Goal: Information Seeking & Learning: Learn about a topic

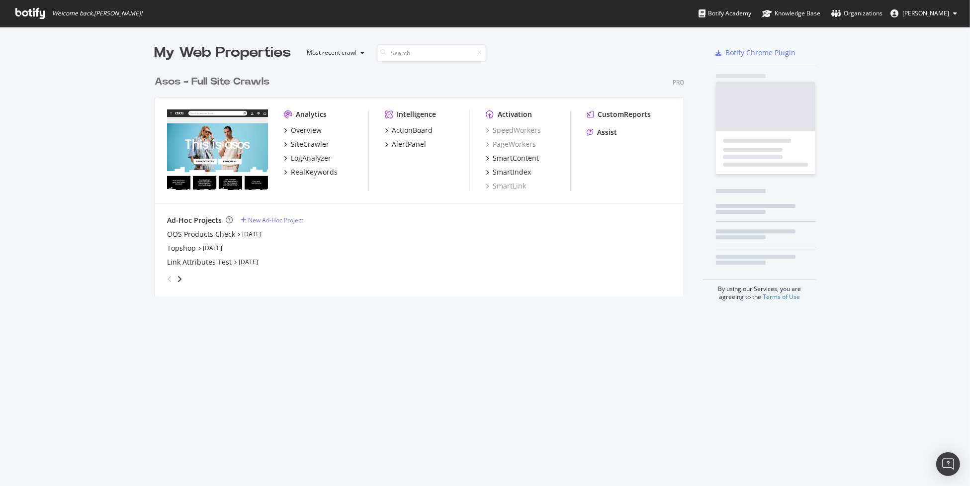
scroll to position [478, 955]
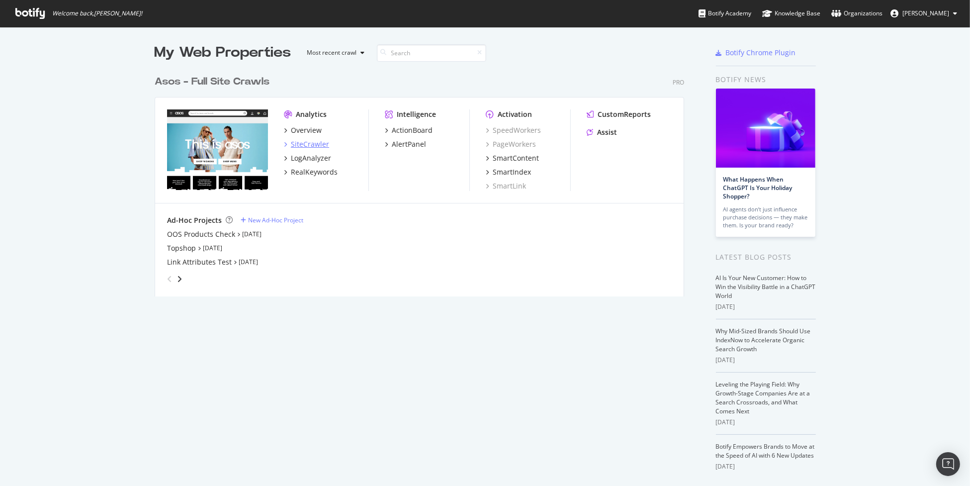
click at [300, 143] on div "SiteCrawler" at bounding box center [310, 144] width 38 height 10
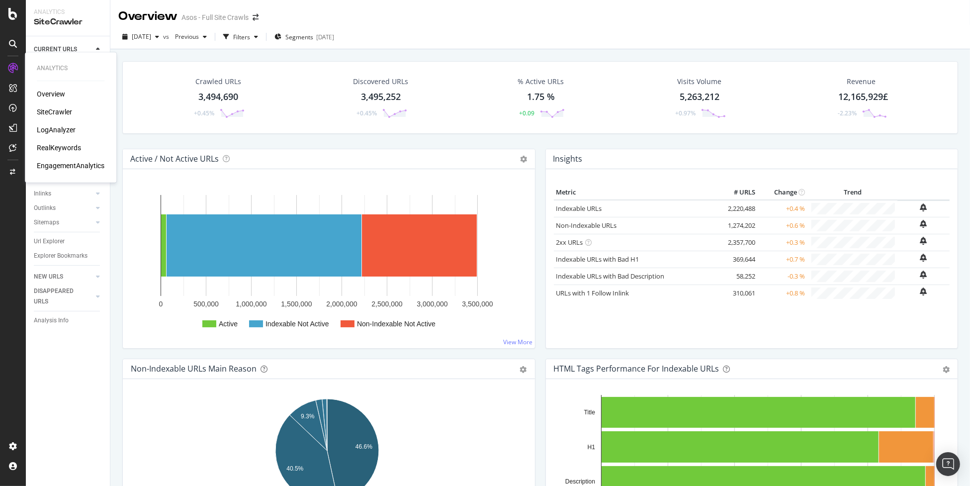
click at [48, 97] on div "Overview" at bounding box center [51, 94] width 28 height 10
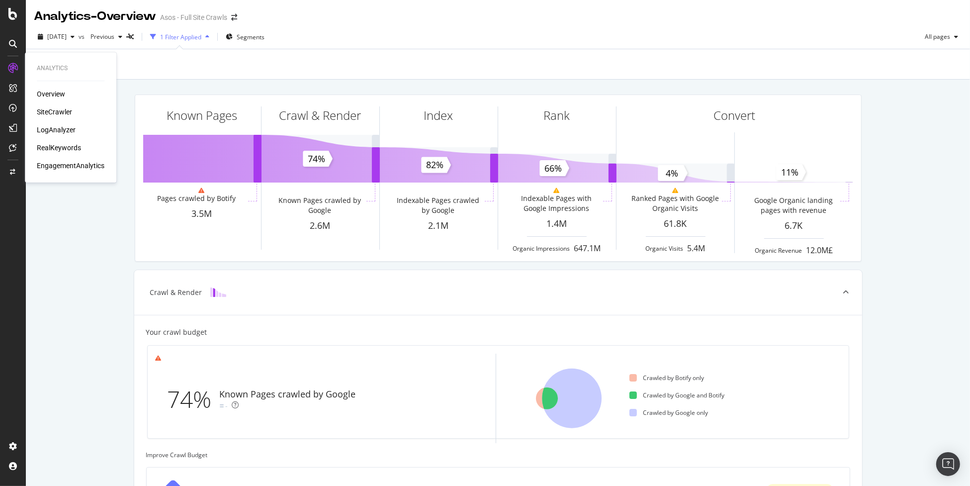
click at [49, 111] on div "SiteCrawler" at bounding box center [54, 112] width 35 height 10
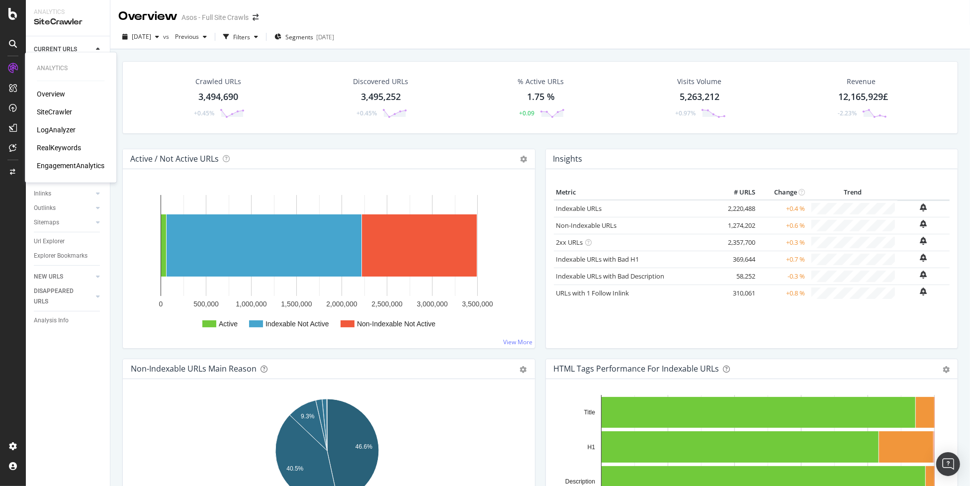
click at [67, 110] on div "SiteCrawler" at bounding box center [54, 112] width 35 height 10
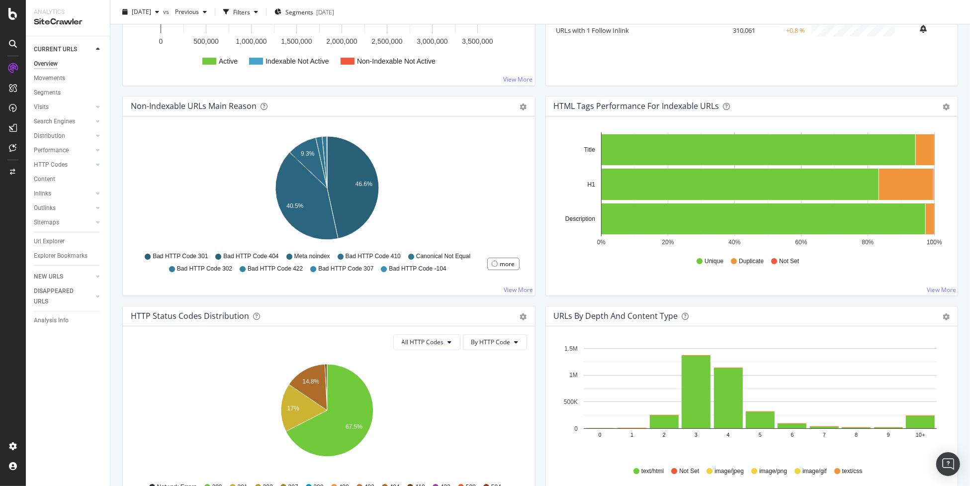
scroll to position [106, 0]
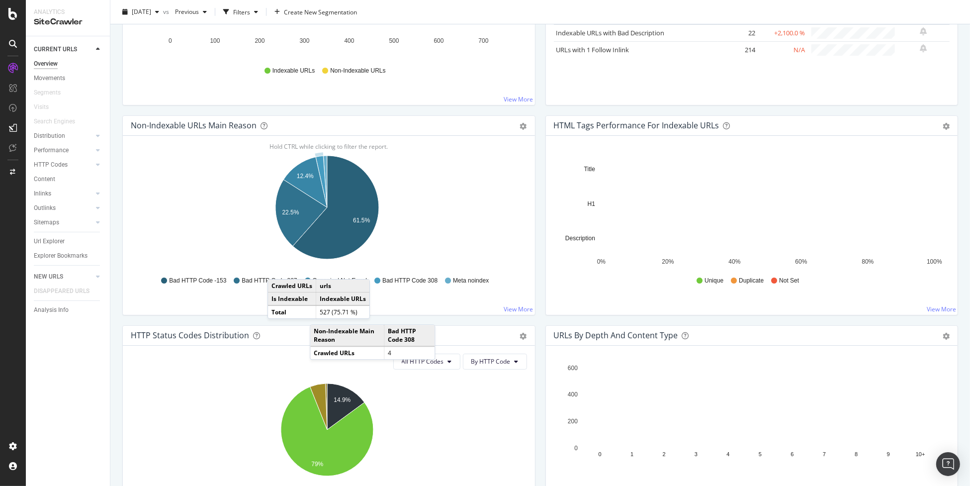
scroll to position [229, 0]
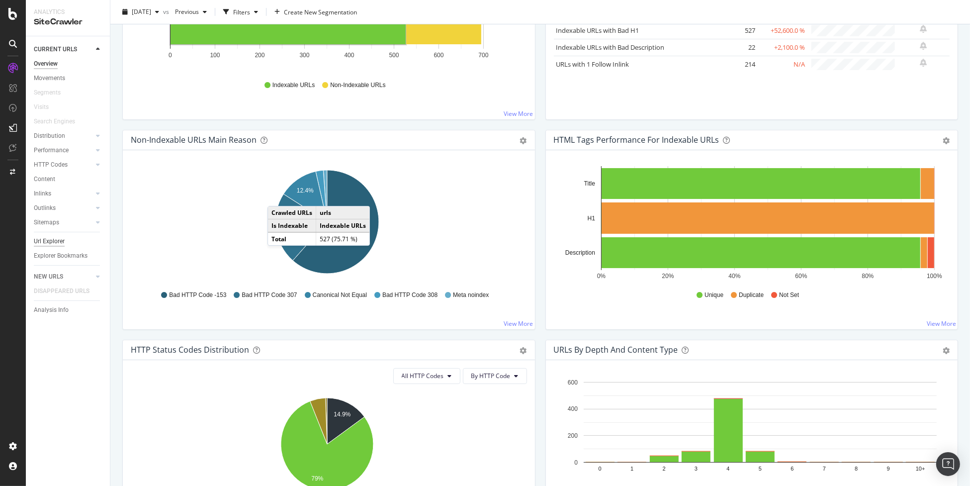
click at [61, 239] on div "Url Explorer" at bounding box center [49, 241] width 31 height 10
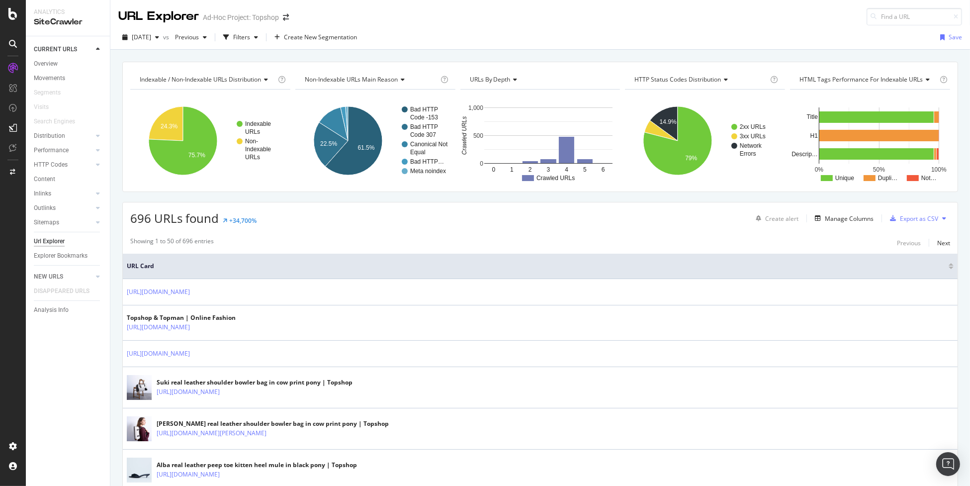
click at [52, 171] on div "HTTP Codes" at bounding box center [72, 165] width 76 height 14
click at [54, 164] on div "HTTP Codes" at bounding box center [51, 165] width 34 height 10
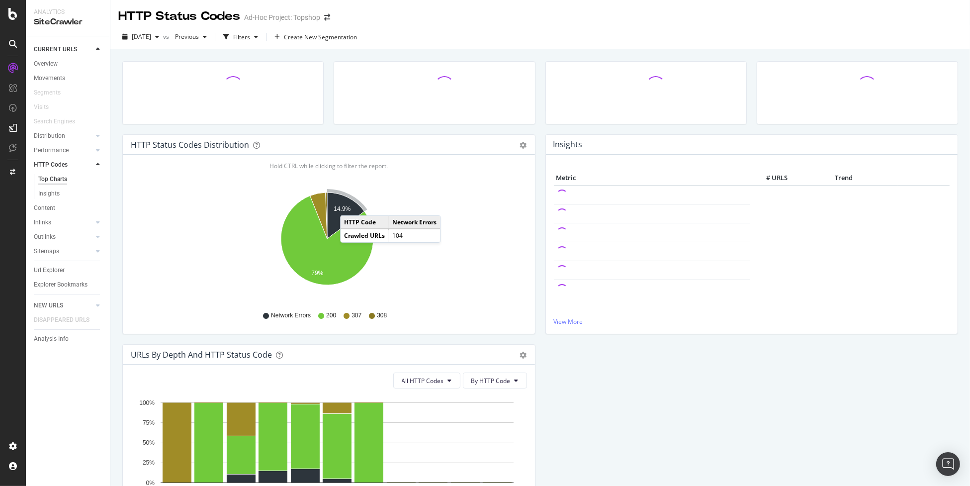
click at [350, 206] on text "14.9%" at bounding box center [342, 209] width 17 height 7
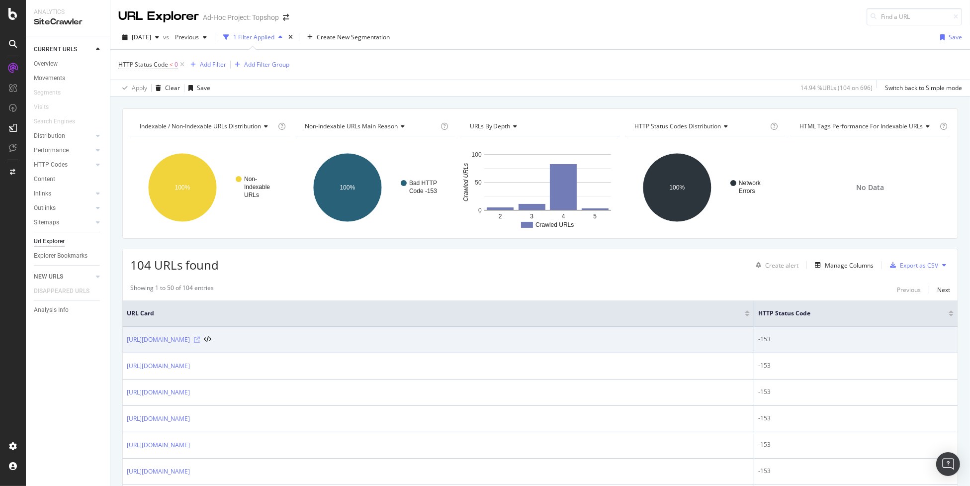
click at [200, 339] on icon at bounding box center [197, 340] width 6 height 6
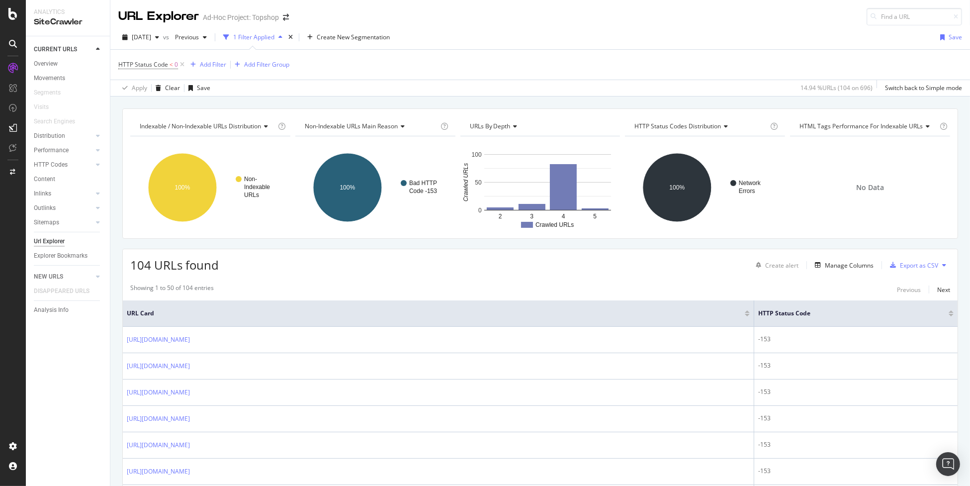
click at [949, 312] on div at bounding box center [951, 313] width 5 height 6
click at [949, 314] on div at bounding box center [951, 315] width 5 height 2
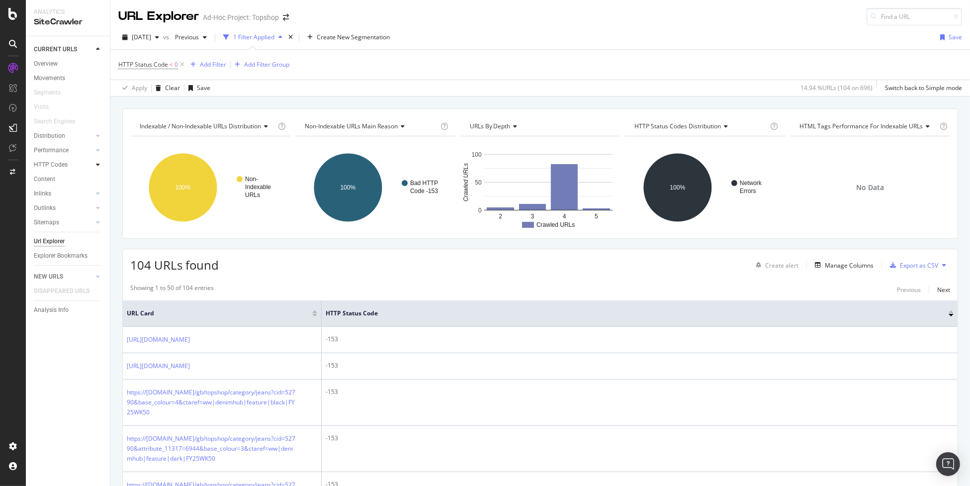
click at [97, 165] on icon at bounding box center [98, 165] width 4 height 6
click at [59, 174] on div "Top Charts" at bounding box center [52, 179] width 29 height 10
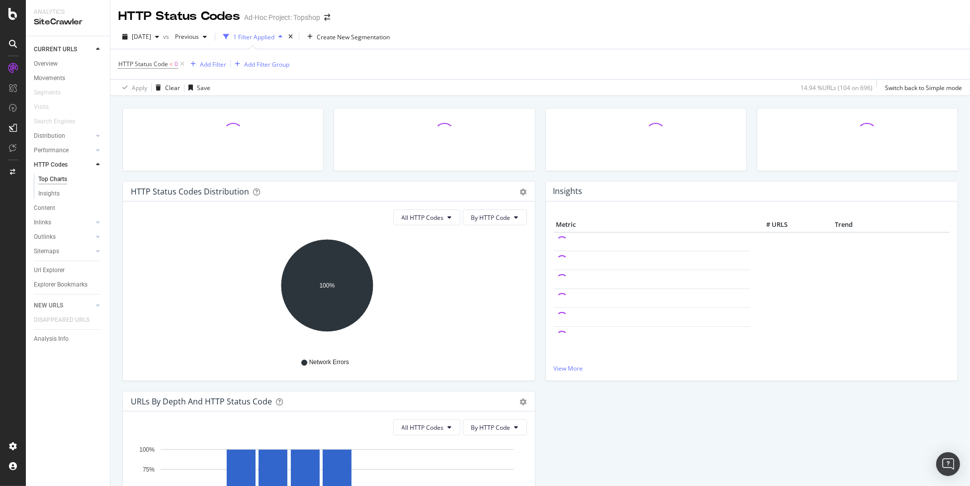
click at [330, 177] on div at bounding box center [434, 144] width 211 height 73
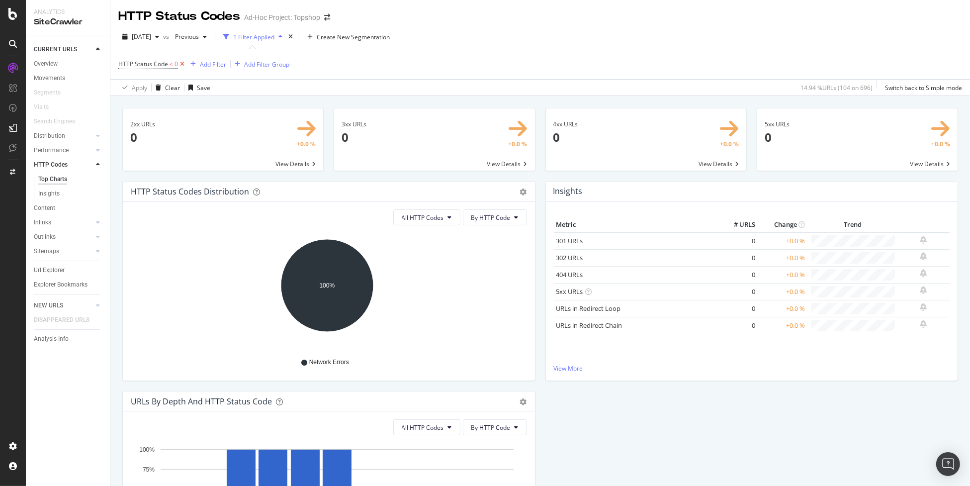
click at [181, 64] on icon at bounding box center [182, 64] width 8 height 10
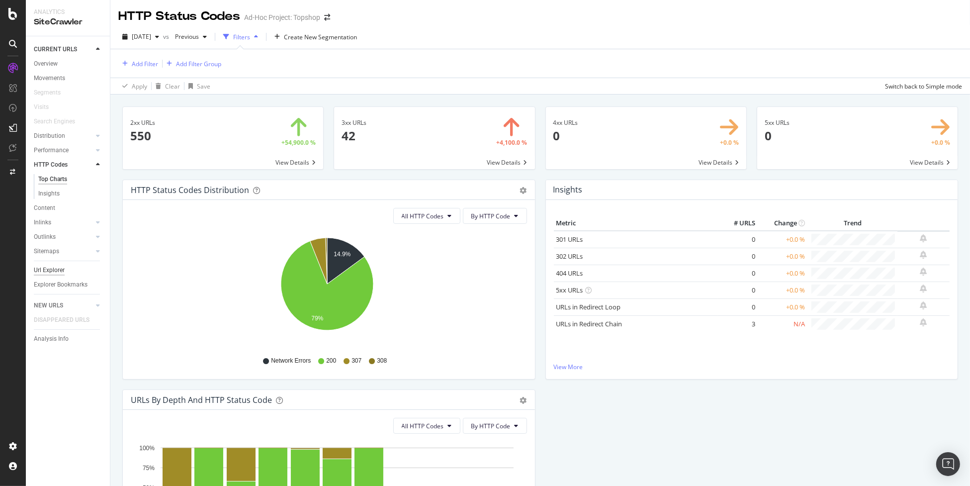
click at [56, 269] on div "Url Explorer" at bounding box center [49, 270] width 31 height 10
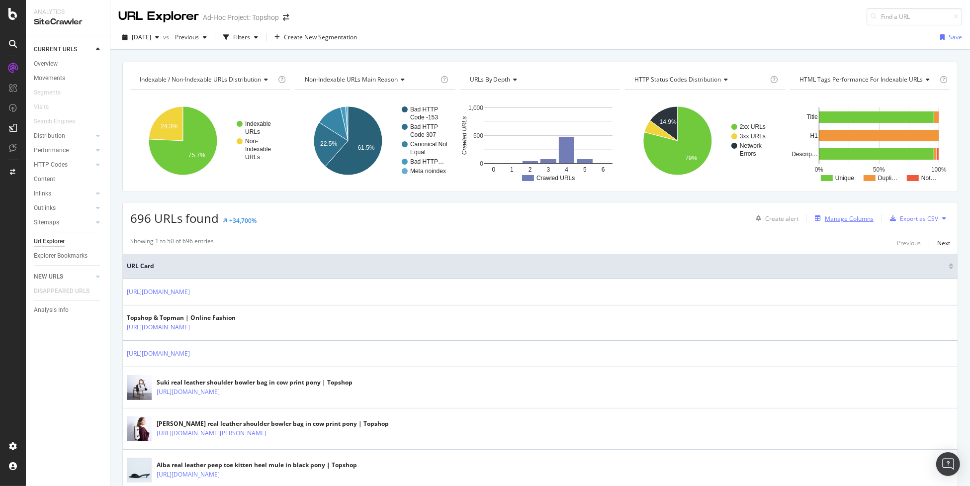
click at [834, 218] on div "Manage Columns" at bounding box center [849, 218] width 49 height 8
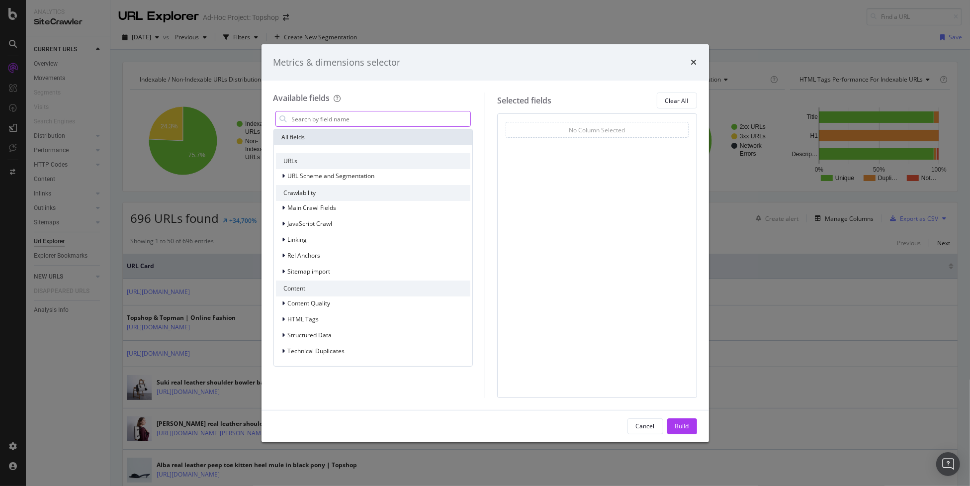
click at [377, 118] on input "modal" at bounding box center [381, 118] width 180 height 15
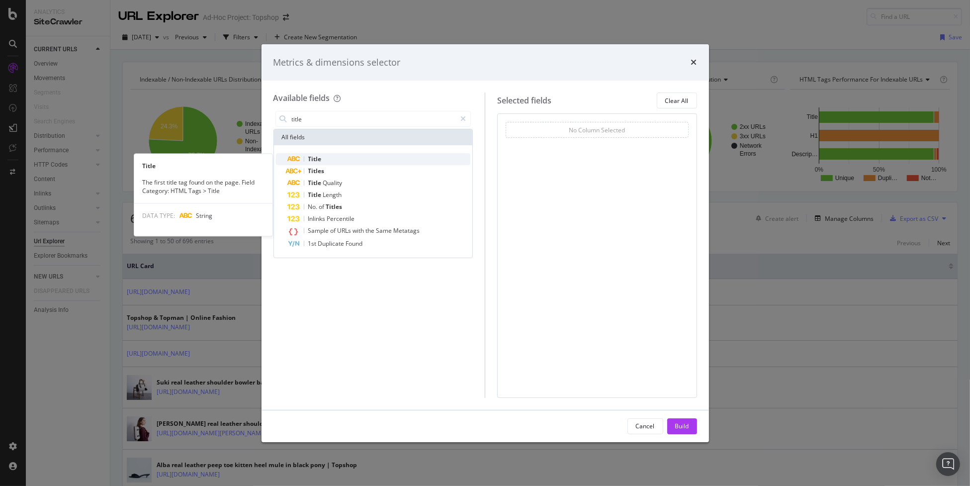
type input "title"
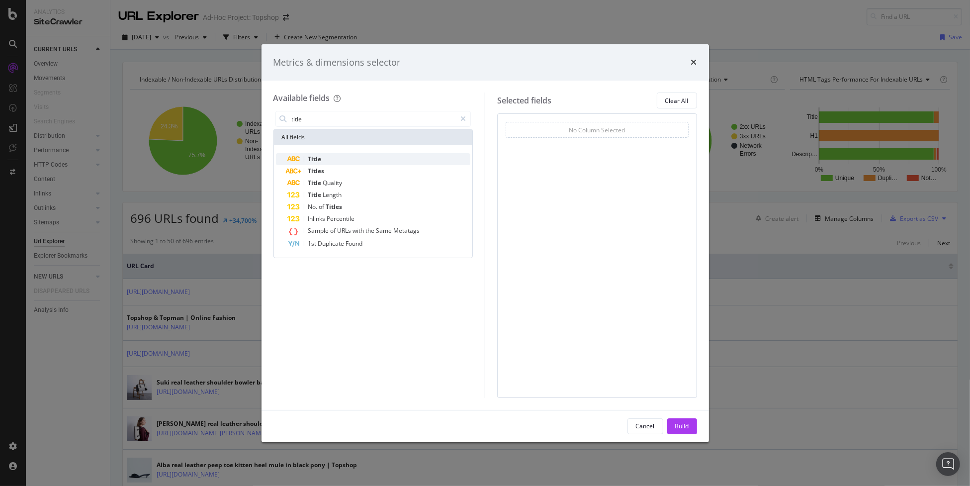
click at [352, 159] on div "Title" at bounding box center [379, 159] width 183 height 12
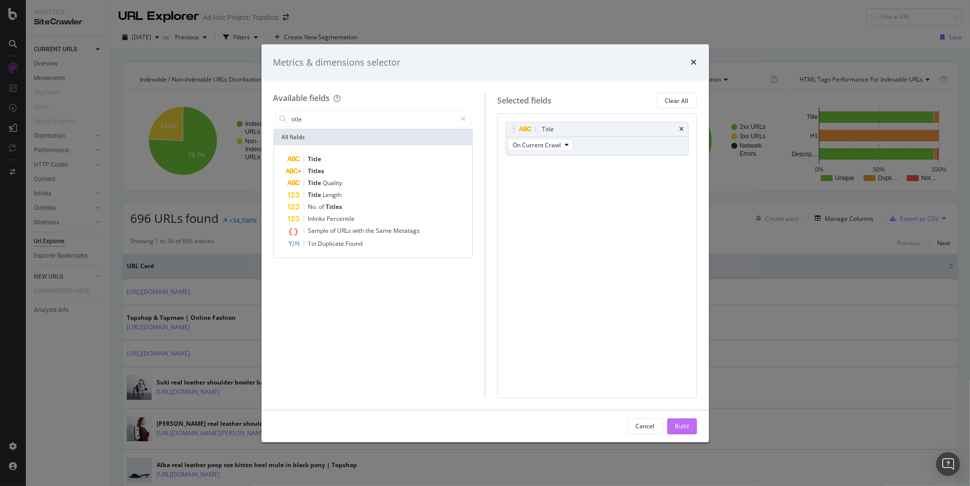
click at [675, 428] on div "Build" at bounding box center [682, 426] width 14 height 8
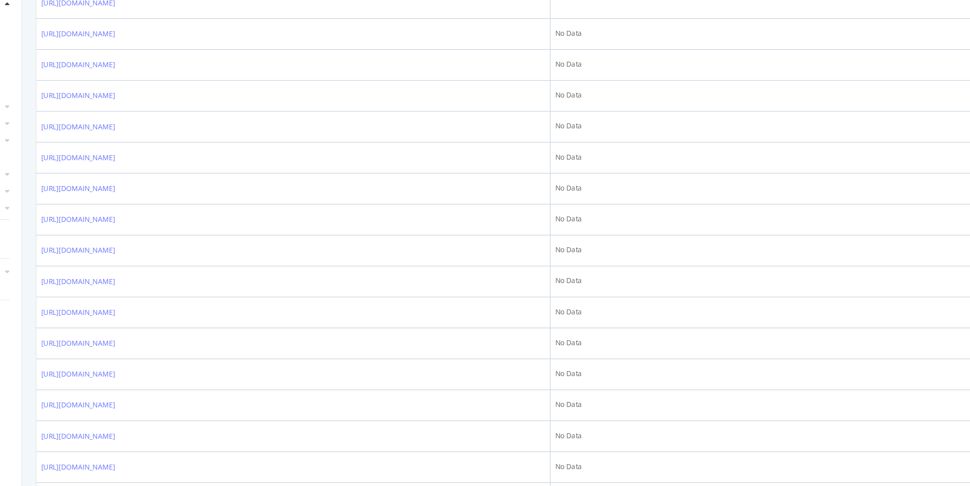
scroll to position [1289, 0]
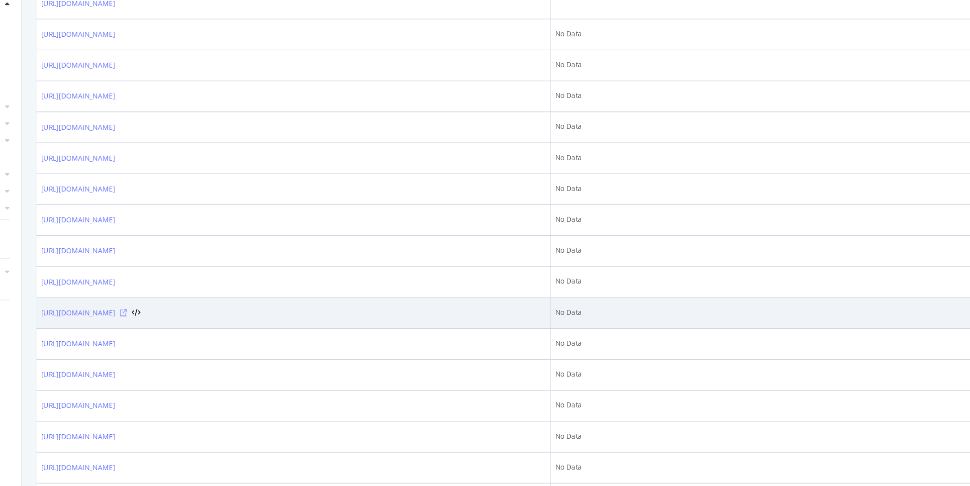
click at [200, 309] on icon at bounding box center [197, 312] width 6 height 6
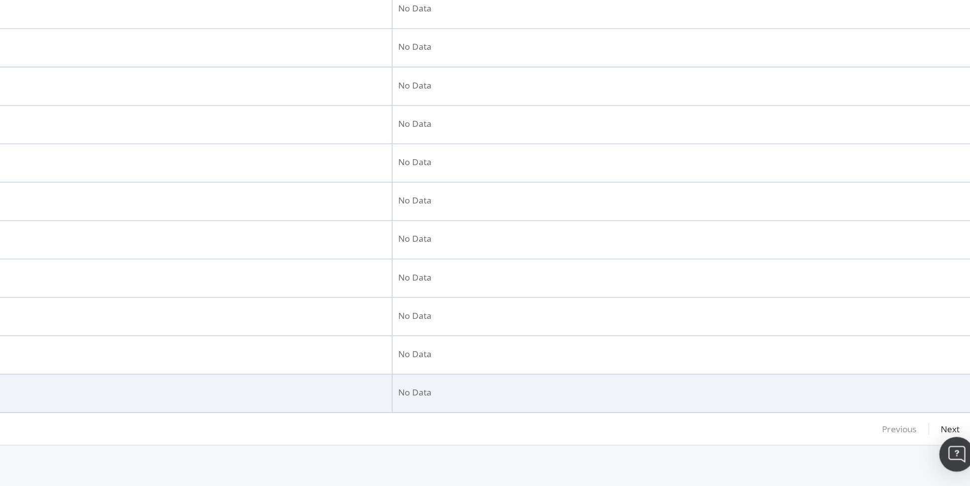
scroll to position [0, 0]
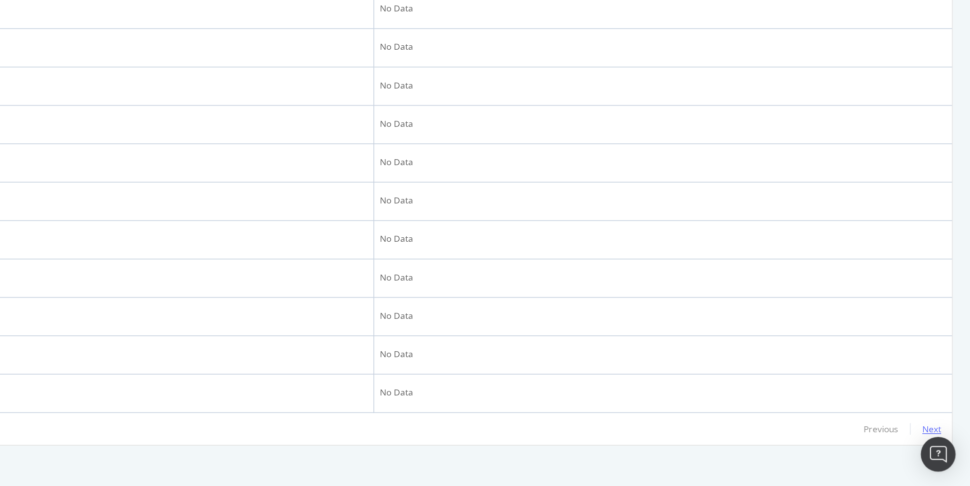
click at [937, 443] on div "Next" at bounding box center [943, 447] width 13 height 8
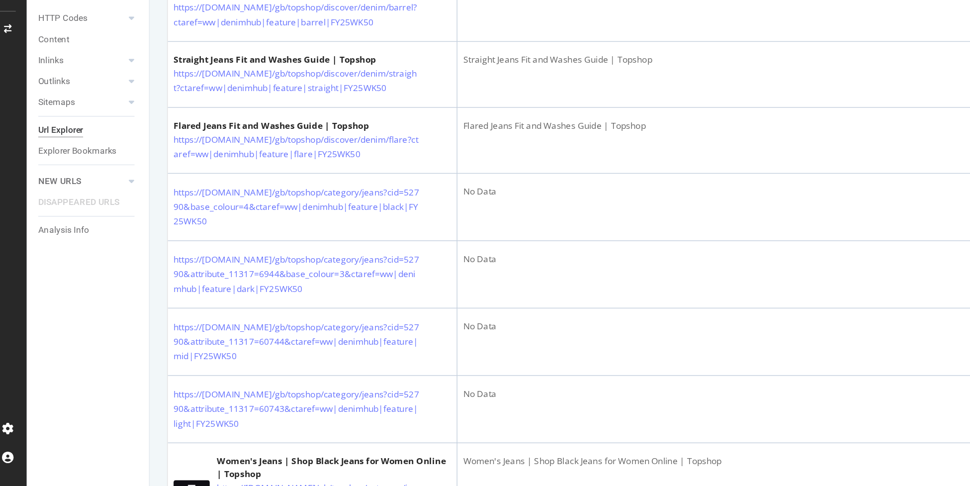
scroll to position [1360, 0]
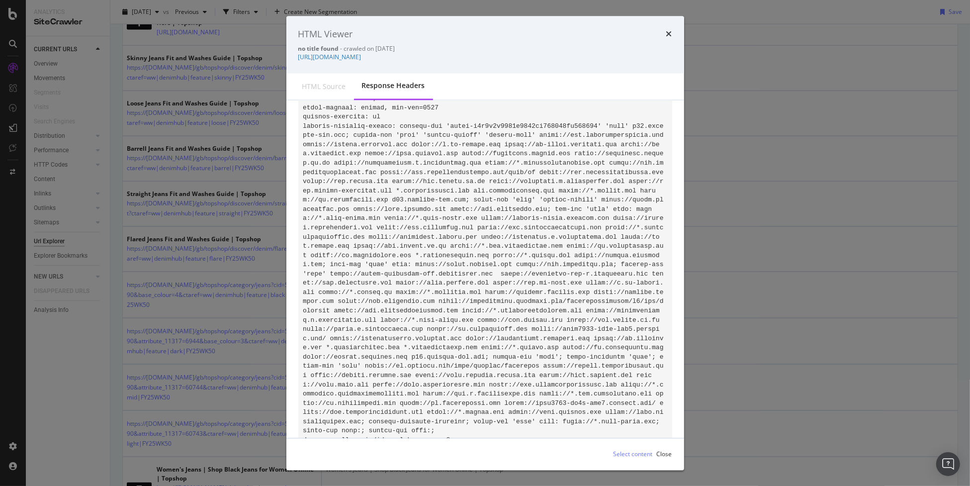
scroll to position [0, 0]
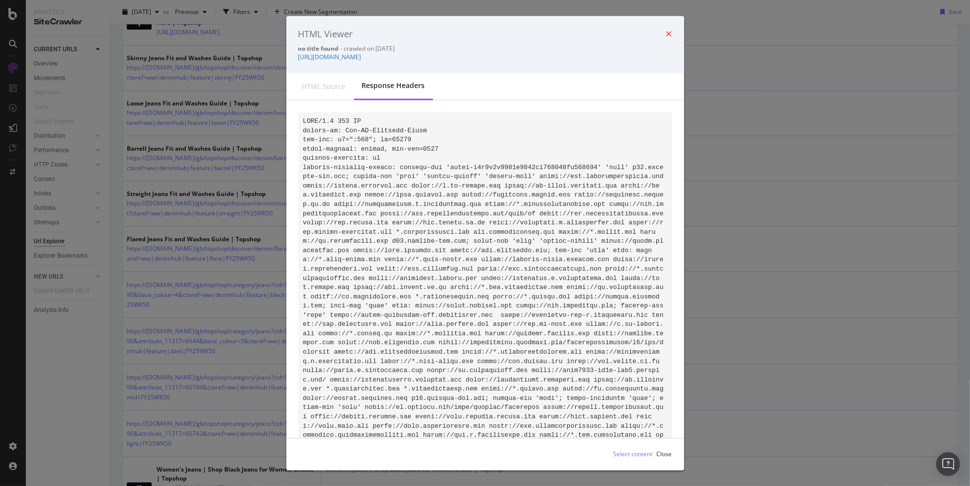
click at [668, 33] on icon "times" at bounding box center [669, 34] width 6 height 8
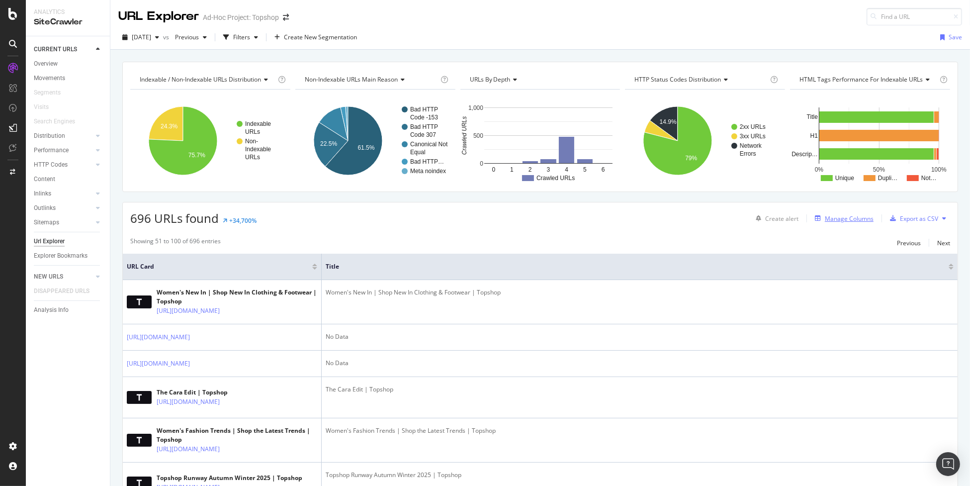
click at [850, 218] on div "Manage Columns" at bounding box center [849, 218] width 49 height 8
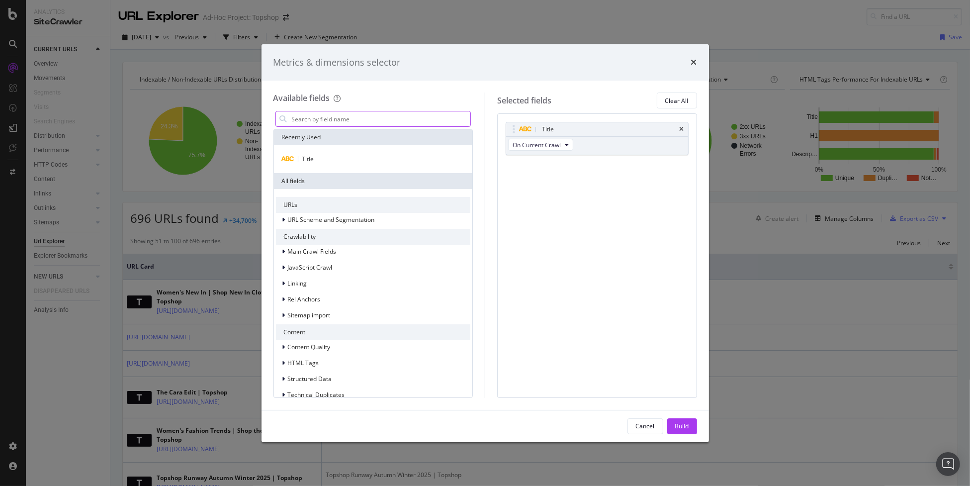
click at [423, 120] on input "modal" at bounding box center [381, 118] width 180 height 15
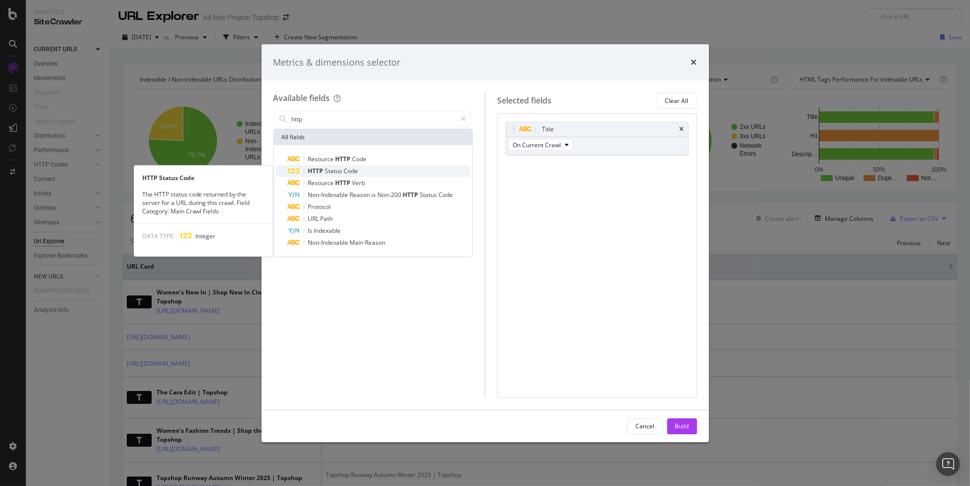
type input "http"
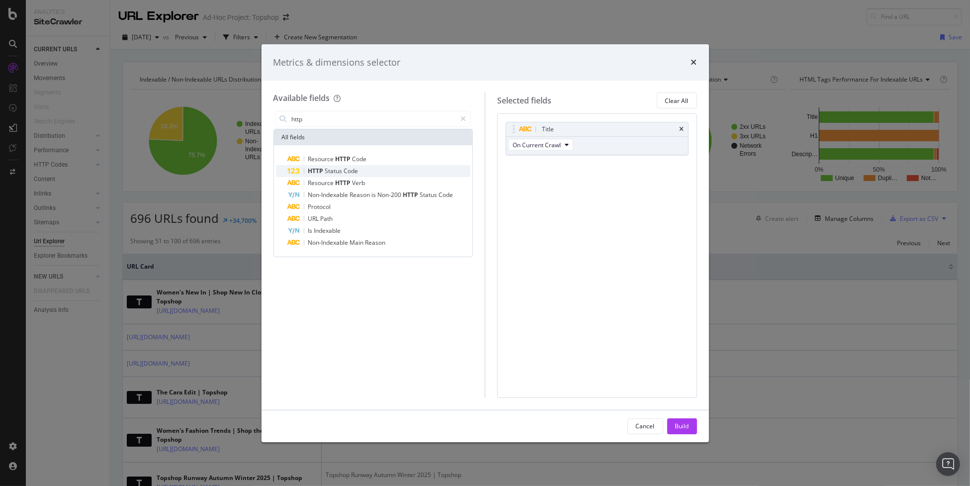
click at [378, 172] on div "HTTP Status Code" at bounding box center [379, 171] width 183 height 12
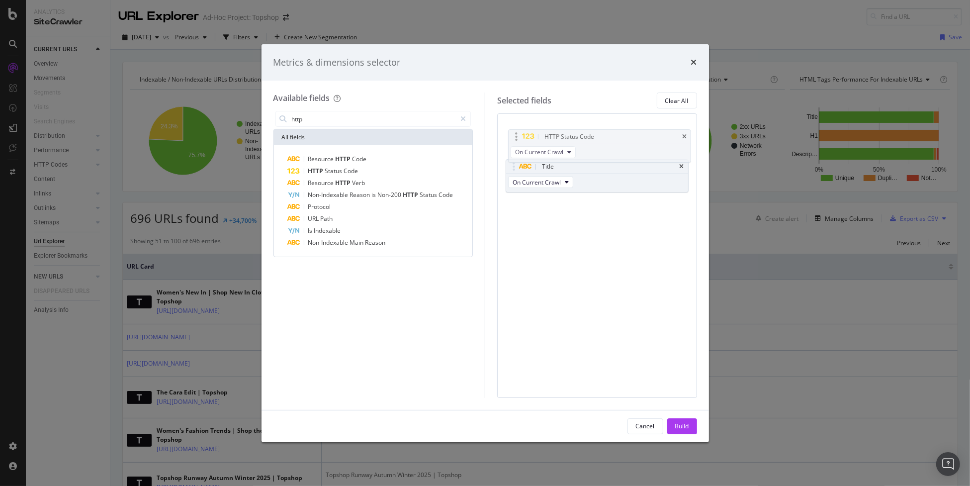
drag, startPoint x: 511, startPoint y: 167, endPoint x: 513, endPoint y: 128, distance: 38.9
click at [513, 128] on body "Analytics SiteCrawler CURRENT URLS Overview Movements Segments Visits Search En…" at bounding box center [485, 243] width 970 height 486
click at [680, 425] on div "Build" at bounding box center [682, 426] width 14 height 8
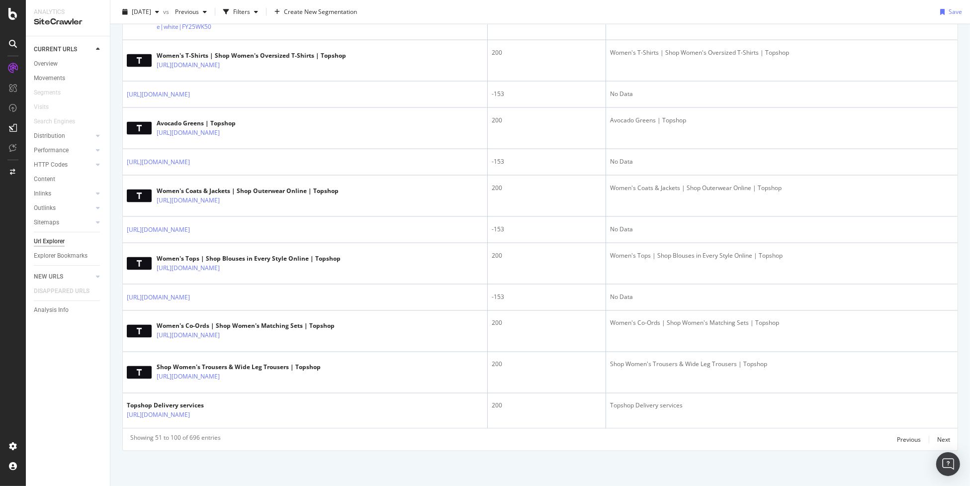
scroll to position [1740, 0]
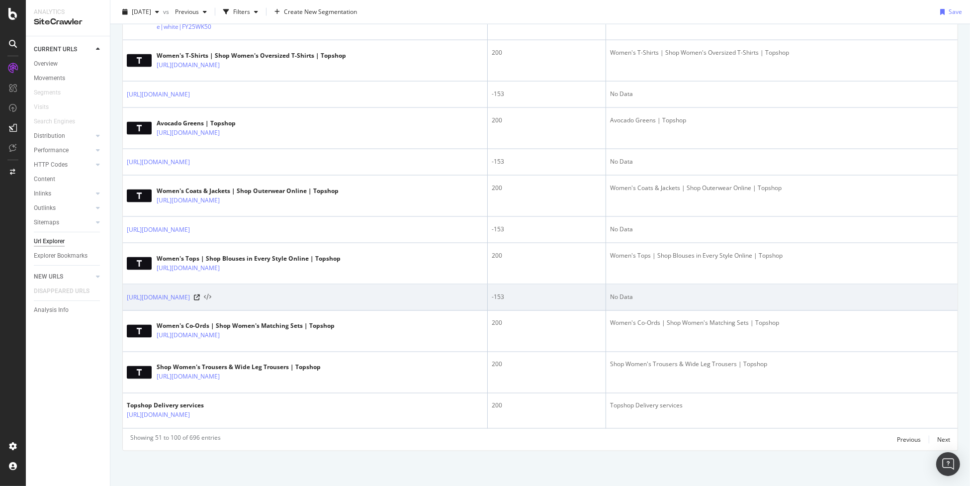
click at [211, 301] on icon at bounding box center [207, 297] width 7 height 7
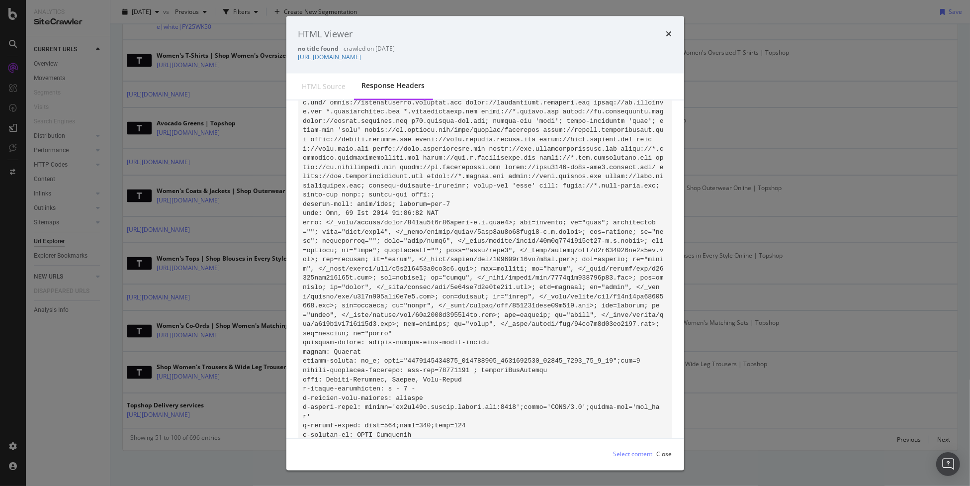
scroll to position [277, 0]
click at [667, 31] on icon "times" at bounding box center [669, 34] width 6 height 8
